Goal: Entertainment & Leisure: Consume media (video, audio)

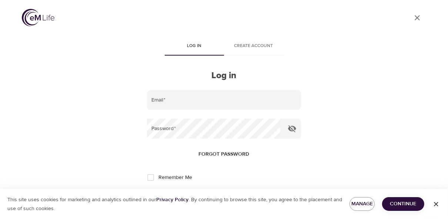
click at [142, 94] on div "User Profile Log in Create account Log in Email   * Password   * Forgot passwor…" at bounding box center [224, 109] width 422 height 219
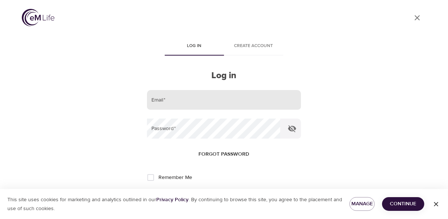
click at [159, 98] on input "email" at bounding box center [224, 100] width 154 height 20
type input "[EMAIL_ADDRESS][PERSON_NAME][DOMAIN_NAME]"
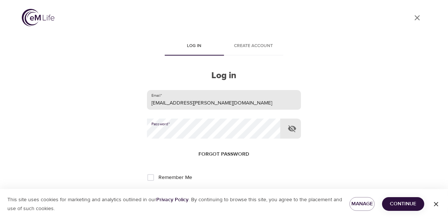
click at [206, 194] on button "Log in" at bounding box center [224, 202] width 36 height 16
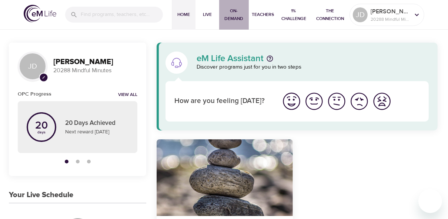
click at [231, 13] on span "On-Demand" at bounding box center [234, 15] width 24 height 16
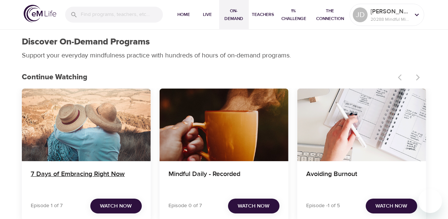
click at [68, 173] on h4 "7 Days of Embracing Right Now" at bounding box center [86, 179] width 111 height 18
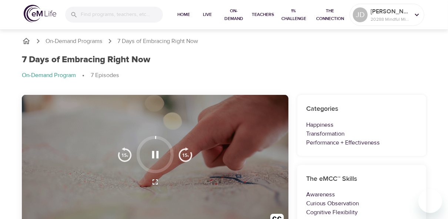
click at [268, 108] on div at bounding box center [155, 163] width 267 height 137
click at [268, 109] on div at bounding box center [155, 163] width 267 height 137
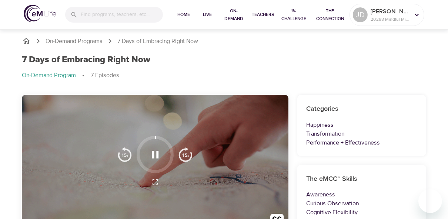
click at [268, 108] on div at bounding box center [155, 163] width 267 height 137
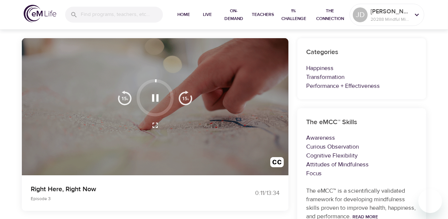
scroll to position [70, 0]
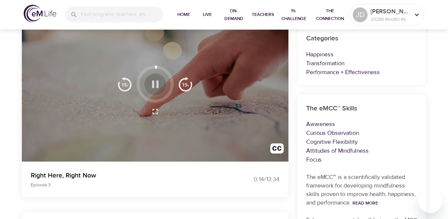
click at [159, 89] on icon "button" at bounding box center [155, 84] width 13 height 13
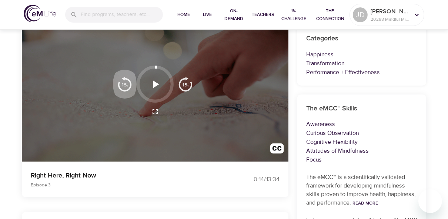
click at [126, 81] on img "button" at bounding box center [124, 84] width 15 height 15
click at [127, 81] on img "button" at bounding box center [124, 84] width 15 height 15
click at [157, 84] on icon "button" at bounding box center [156, 83] width 6 height 7
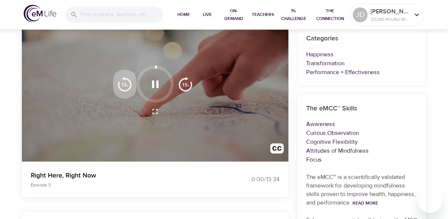
click at [123, 84] on img "button" at bounding box center [124, 84] width 15 height 15
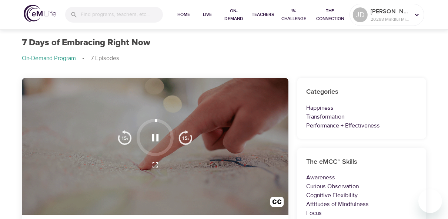
scroll to position [17, 0]
click at [277, 154] on div at bounding box center [155, 146] width 267 height 137
click at [276, 154] on div at bounding box center [155, 146] width 267 height 137
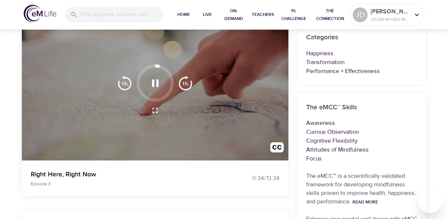
scroll to position [70, 0]
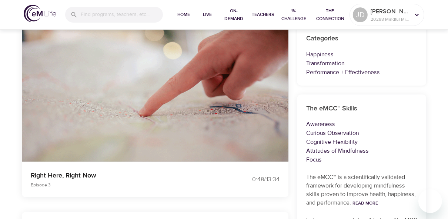
click at [275, 109] on div at bounding box center [155, 92] width 267 height 137
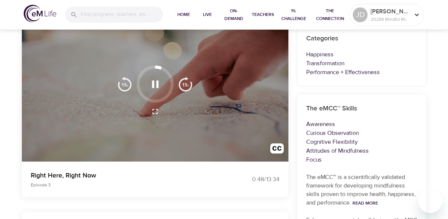
click at [275, 110] on div at bounding box center [155, 92] width 267 height 137
click at [274, 110] on div at bounding box center [155, 92] width 267 height 137
click at [275, 110] on div at bounding box center [155, 92] width 267 height 137
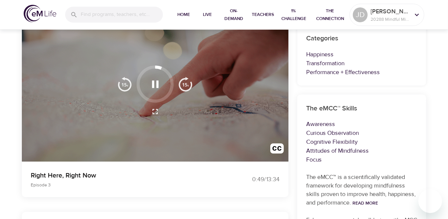
click at [274, 110] on div at bounding box center [155, 92] width 267 height 137
click at [275, 110] on div at bounding box center [155, 92] width 267 height 137
click at [274, 109] on div at bounding box center [155, 92] width 267 height 137
click at [275, 109] on div at bounding box center [155, 92] width 267 height 137
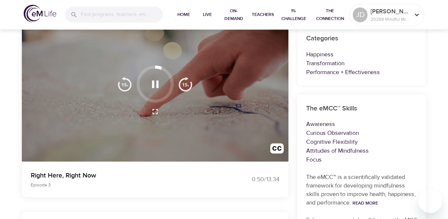
click at [274, 109] on div at bounding box center [155, 92] width 267 height 137
click at [275, 110] on div at bounding box center [155, 92] width 267 height 137
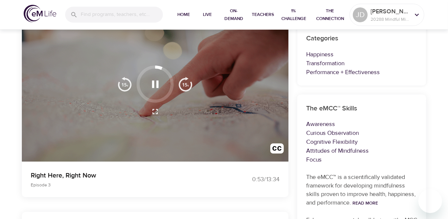
click at [274, 109] on div at bounding box center [155, 92] width 267 height 137
click at [274, 110] on div at bounding box center [155, 92] width 267 height 137
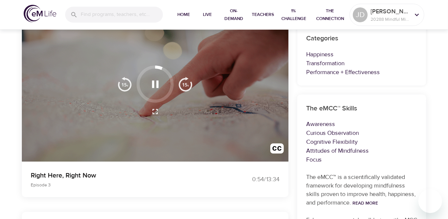
click at [274, 109] on div at bounding box center [155, 92] width 267 height 137
click at [274, 110] on div at bounding box center [155, 92] width 267 height 137
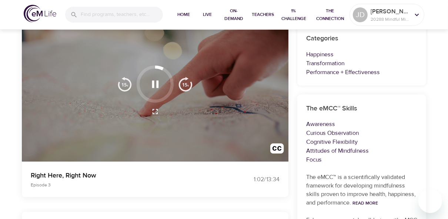
drag, startPoint x: 444, startPoint y: 34, endPoint x: 120, endPoint y: 53, distance: 324.2
click at [120, 53] on div at bounding box center [155, 92] width 267 height 137
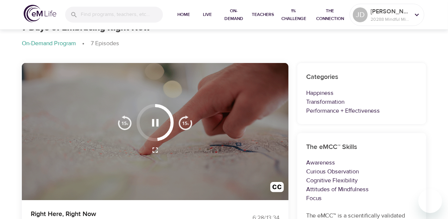
scroll to position [33, 0]
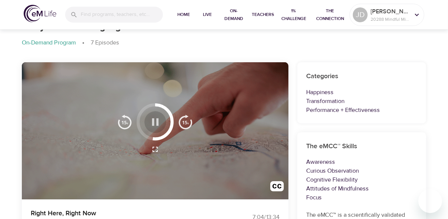
click at [153, 120] on icon "button" at bounding box center [155, 121] width 7 height 7
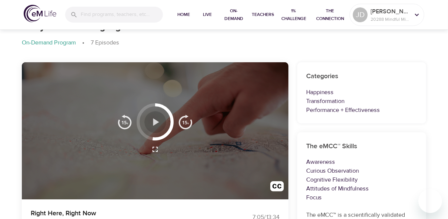
click at [155, 123] on icon "button" at bounding box center [156, 121] width 6 height 7
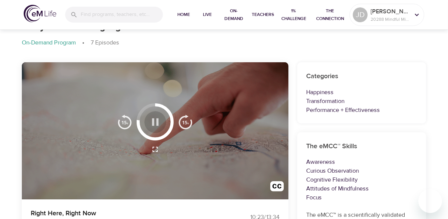
click at [154, 120] on icon "button" at bounding box center [155, 121] width 7 height 7
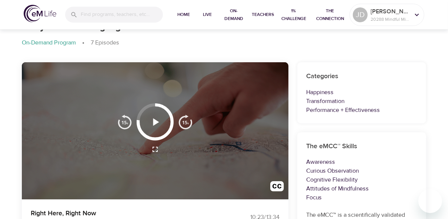
click at [157, 120] on icon "button" at bounding box center [155, 122] width 13 height 13
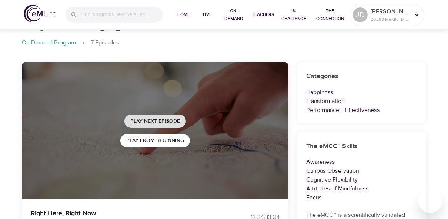
click at [153, 117] on span "Play Next Episode" at bounding box center [155, 121] width 50 height 9
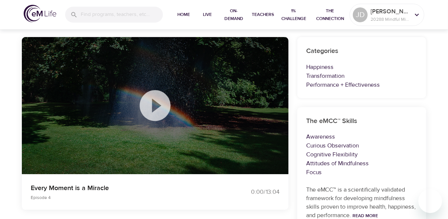
scroll to position [0, 0]
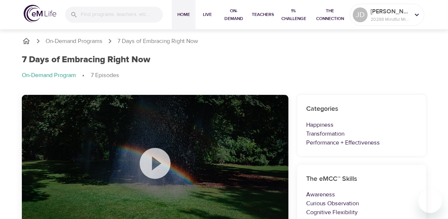
click at [178, 14] on span "Home" at bounding box center [184, 15] width 18 height 8
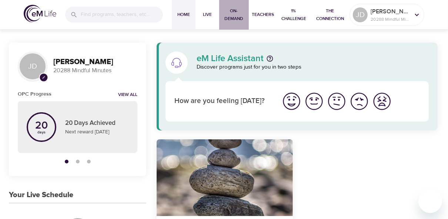
click at [226, 12] on span "On-Demand" at bounding box center [234, 15] width 24 height 16
